Goal: Task Accomplishment & Management: Complete application form

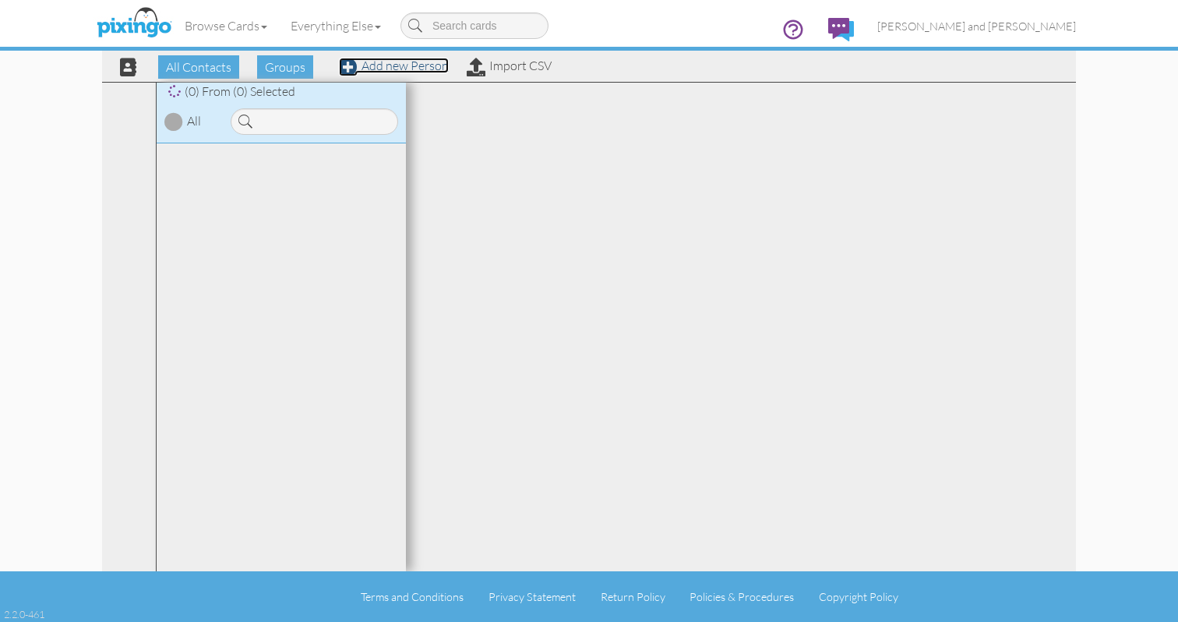
click at [418, 62] on link "Add new Person" at bounding box center [394, 66] width 110 height 16
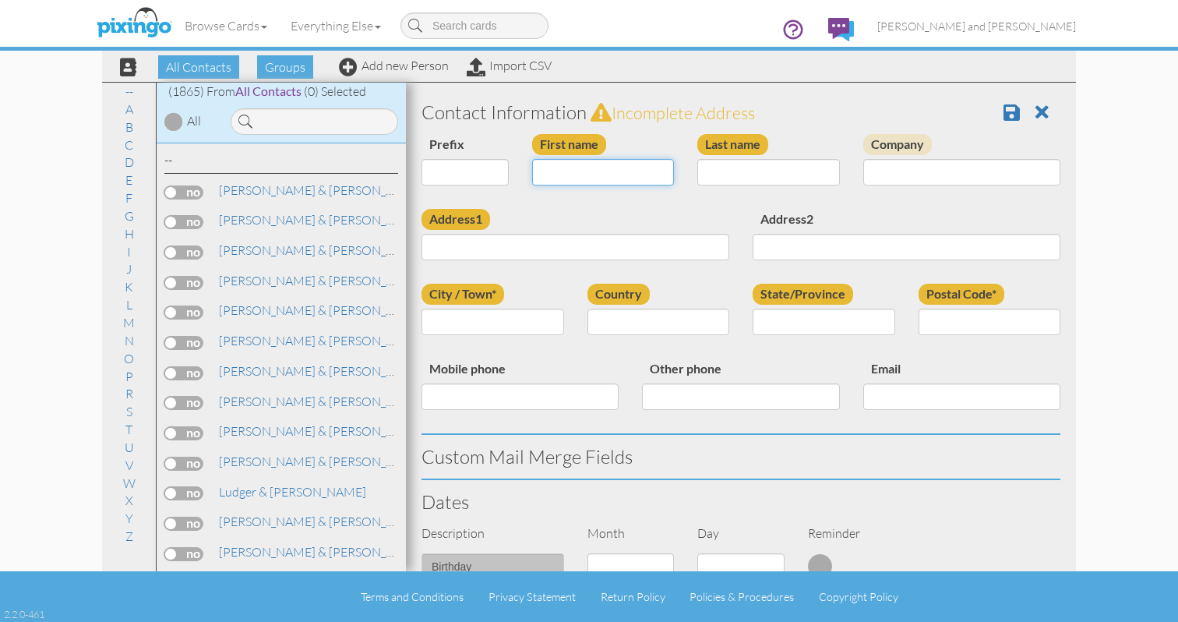
click at [590, 173] on input "First name" at bounding box center [603, 172] width 143 height 26
type input "Ajuanna"
click at [766, 184] on input "Last name" at bounding box center [768, 172] width 143 height 26
type input "Vaughn"
click at [563, 246] on input "Address1" at bounding box center [575, 247] width 308 height 26
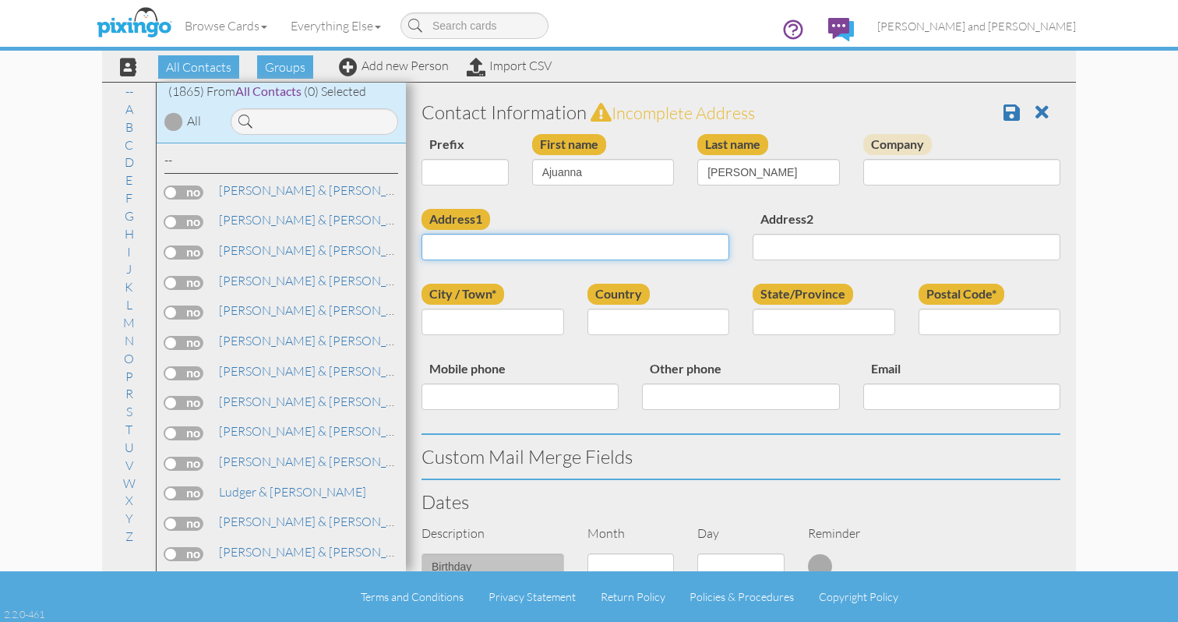
paste input "43209"
type input "43209"
click at [995, 323] on input "Postal Code*" at bounding box center [990, 322] width 143 height 26
paste input "43209"
type input "43209"
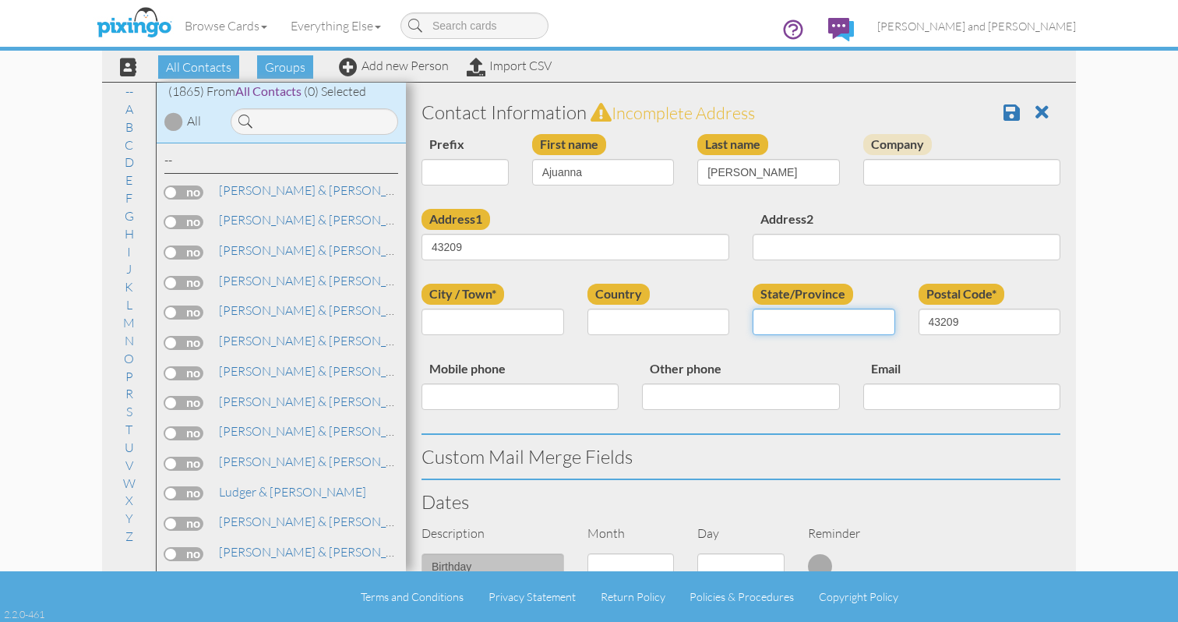
click at [832, 327] on input "State/Province" at bounding box center [824, 322] width 143 height 26
click at [721, 320] on select "United States -------------- Afghanistan Albania Algeria American Samoa Andorra…" at bounding box center [658, 322] width 143 height 26
select select "object:178"
click at [788, 326] on select "AA (Military) AE (Military) Alabama Alaska American Samoa AP (Military) Arizona…" at bounding box center [824, 322] width 143 height 26
select select "object:6112"
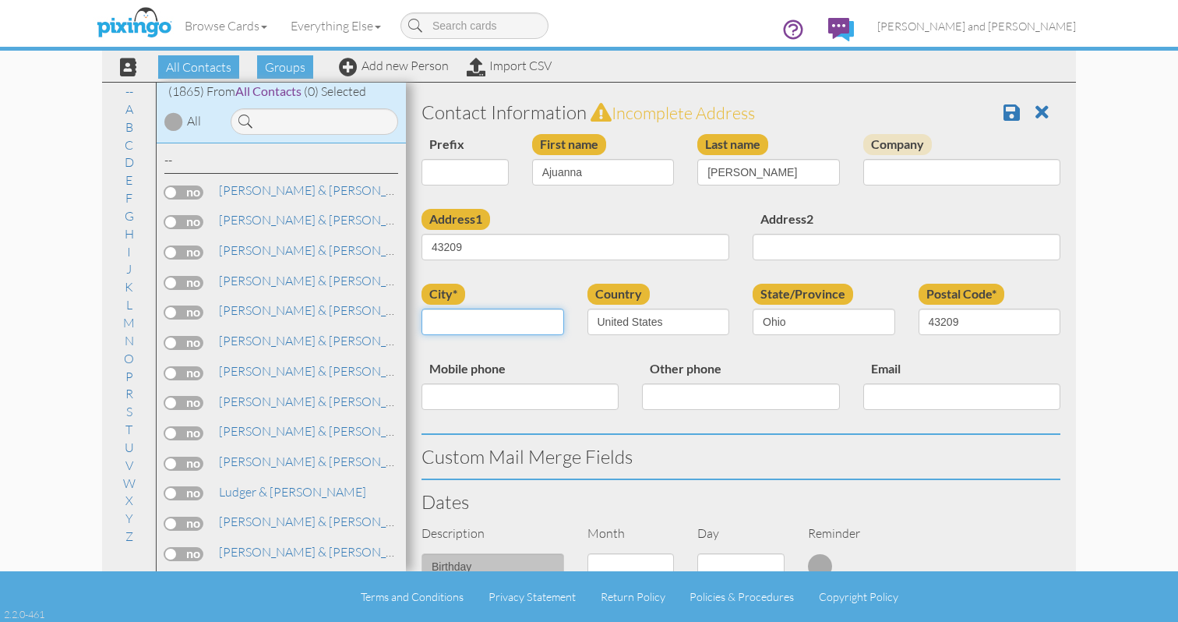
click at [453, 324] on input "city*" at bounding box center [492, 322] width 143 height 26
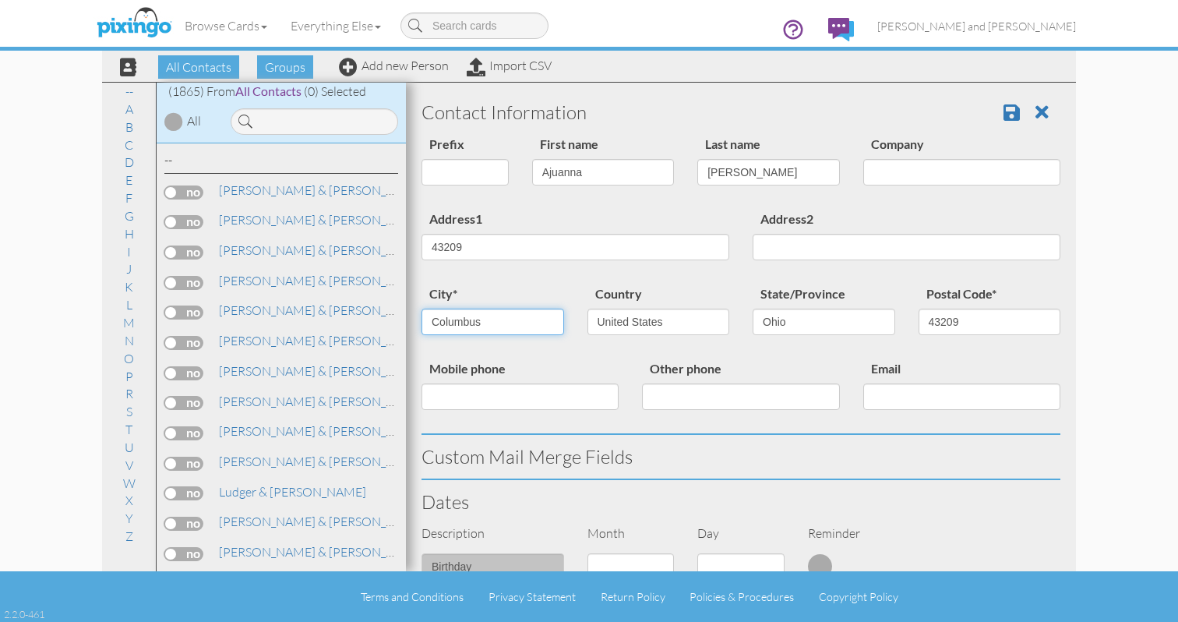
type input "Columbus"
drag, startPoint x: 473, startPoint y: 249, endPoint x: 432, endPoint y: 249, distance: 40.5
click at [432, 249] on input "43209" at bounding box center [575, 247] width 308 height 26
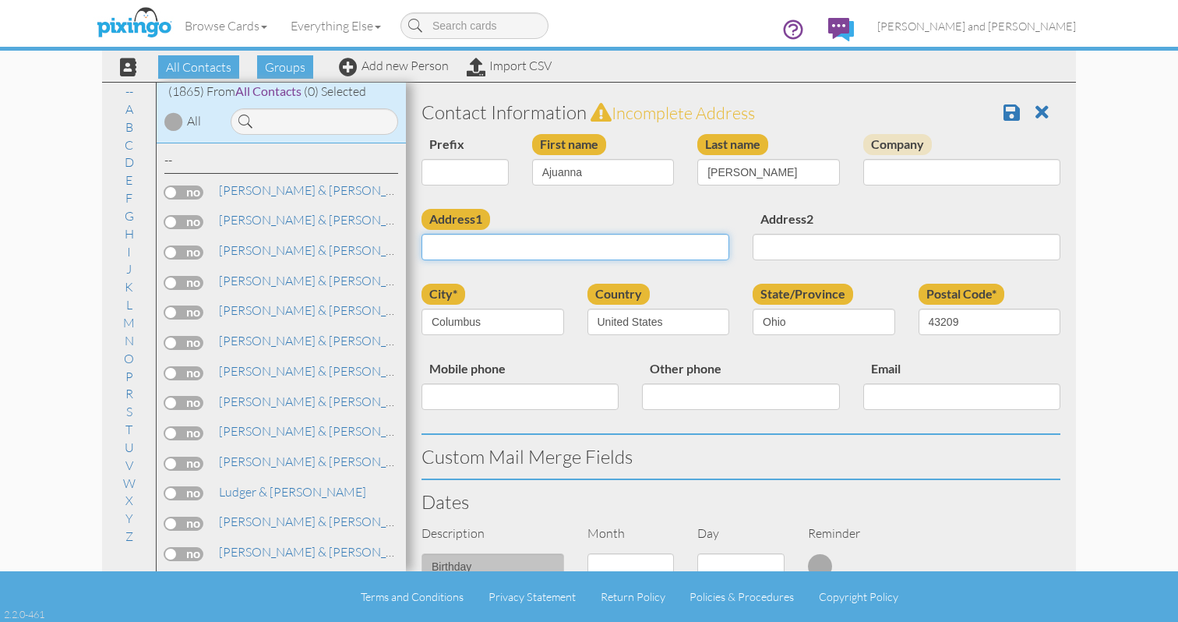
click at [644, 238] on input "Address1" at bounding box center [575, 247] width 308 height 26
paste input "1910 waterbrook lane"
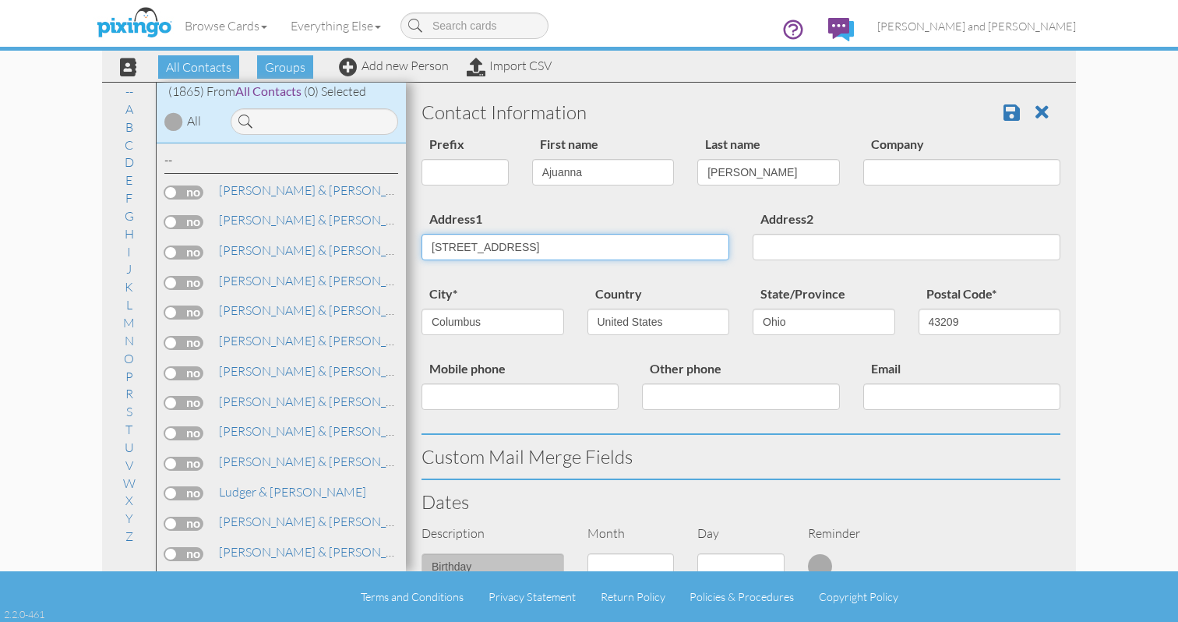
type input "1910 waterbrook lane"
click at [676, 226] on div "Address1 1910 waterbrook lane" at bounding box center [575, 240] width 331 height 63
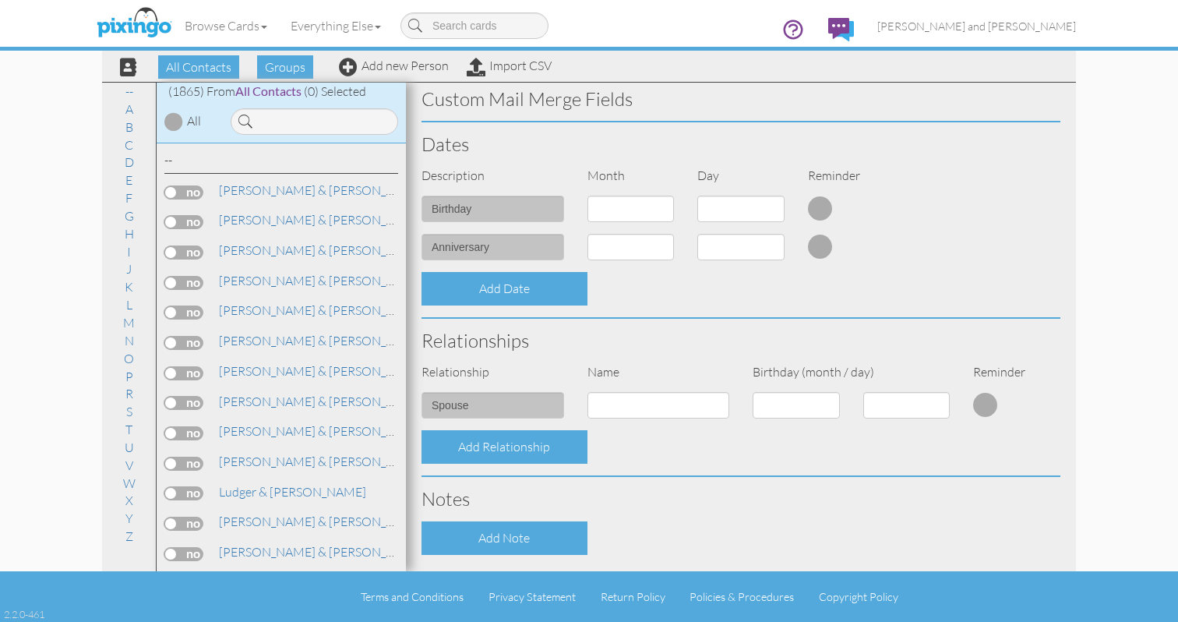
scroll to position [518, 0]
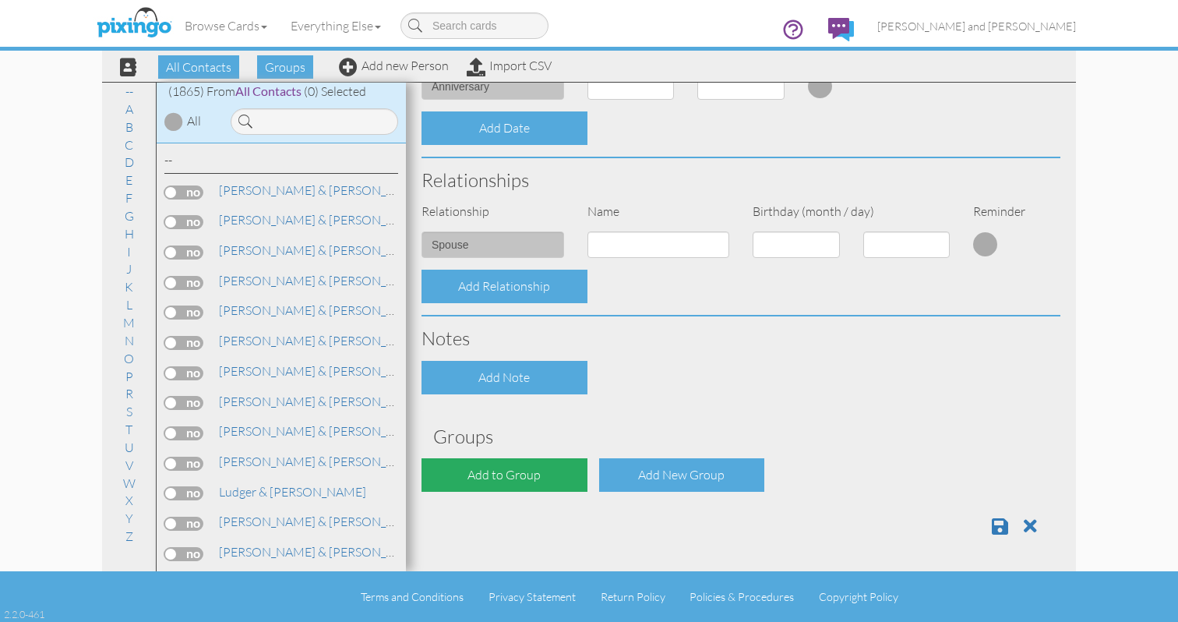
click at [568, 478] on div "Add to Group" at bounding box center [504, 475] width 166 height 34
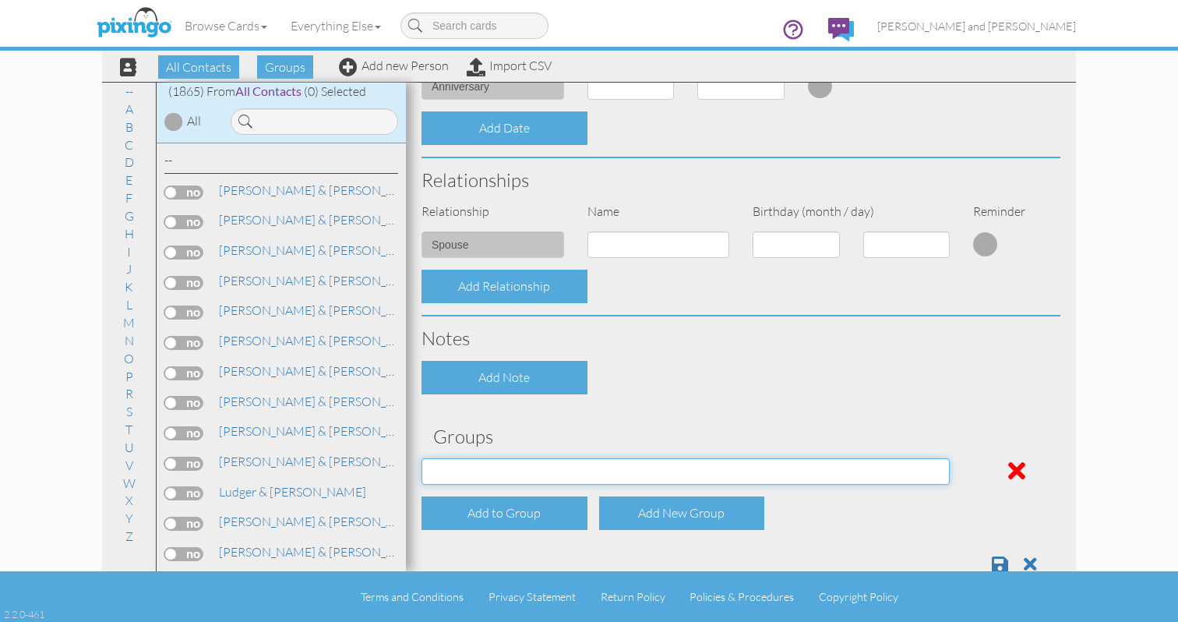
click at [578, 474] on select "All Contacts Clients Do Not Send duplicate spouse (for b-day only) Holiday Only…" at bounding box center [685, 471] width 528 height 26
select select "object:6138"
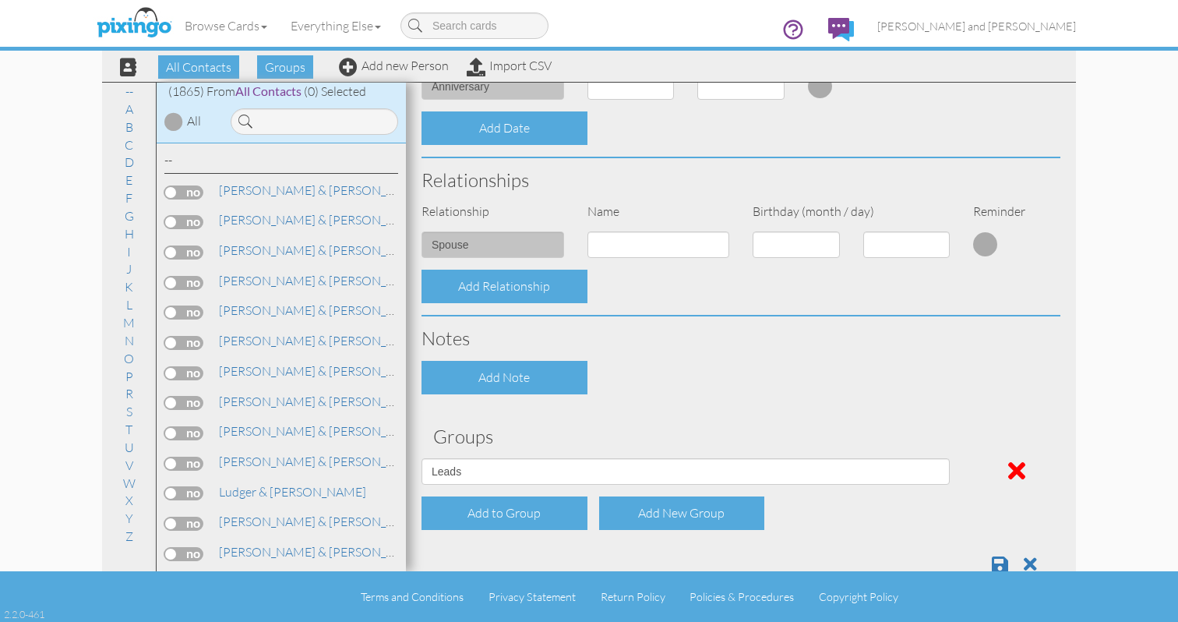
click at [644, 407] on div "Contact Information Prefix Dr. Mr. Mrs. First name Ajuanna Last name Vaughn Com…" at bounding box center [740, 79] width 639 height 1014
click at [993, 557] on span at bounding box center [1000, 564] width 16 height 19
